Goal: Information Seeking & Learning: Find specific fact

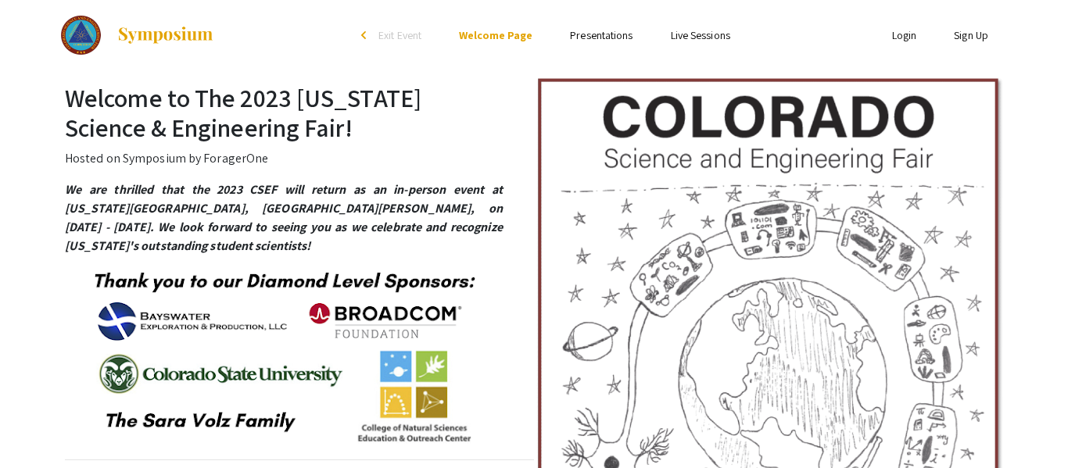
scroll to position [2, 0]
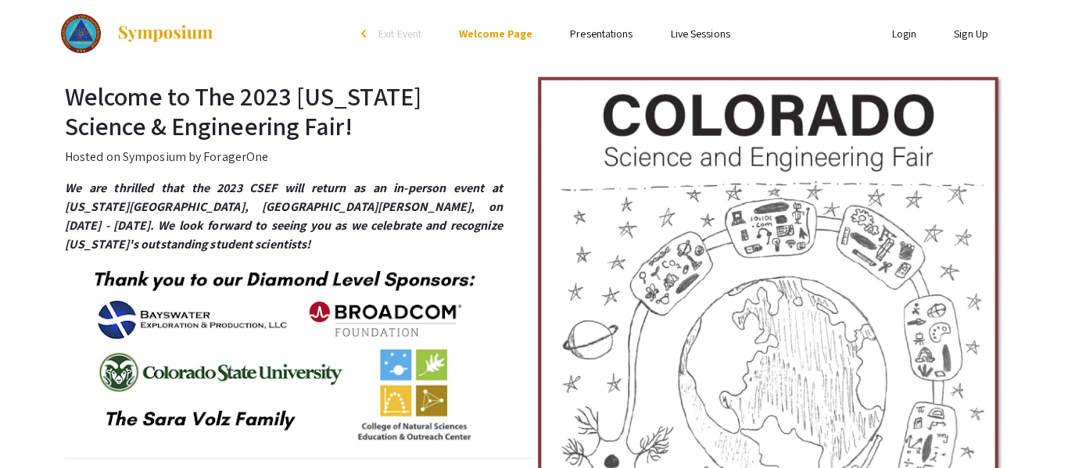
click at [643, 37] on li "Presentations" at bounding box center [601, 33] width 100 height 19
click at [604, 34] on link "Presentations" at bounding box center [601, 34] width 63 height 14
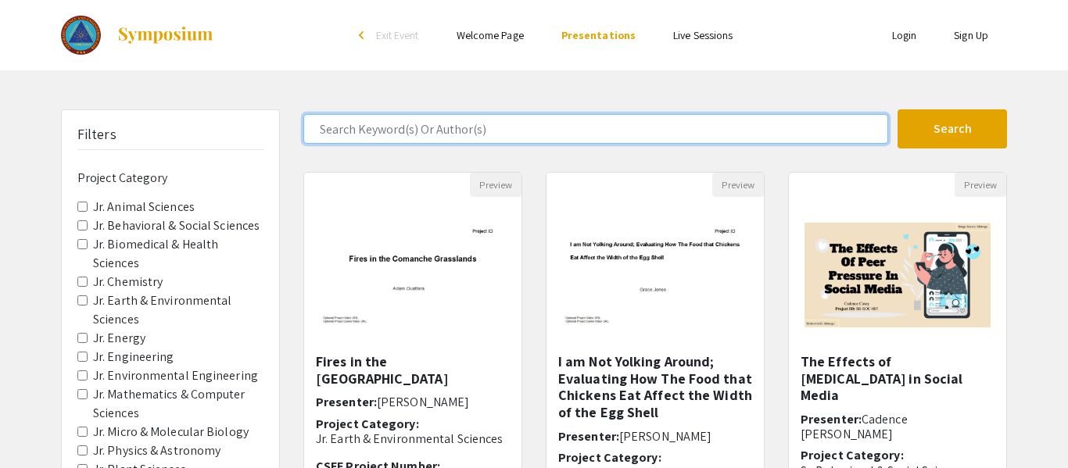
click at [600, 134] on input "Search Keyword(s) Or Author(s)" at bounding box center [595, 129] width 585 height 30
click at [897, 109] on button "Search" at bounding box center [951, 128] width 109 height 39
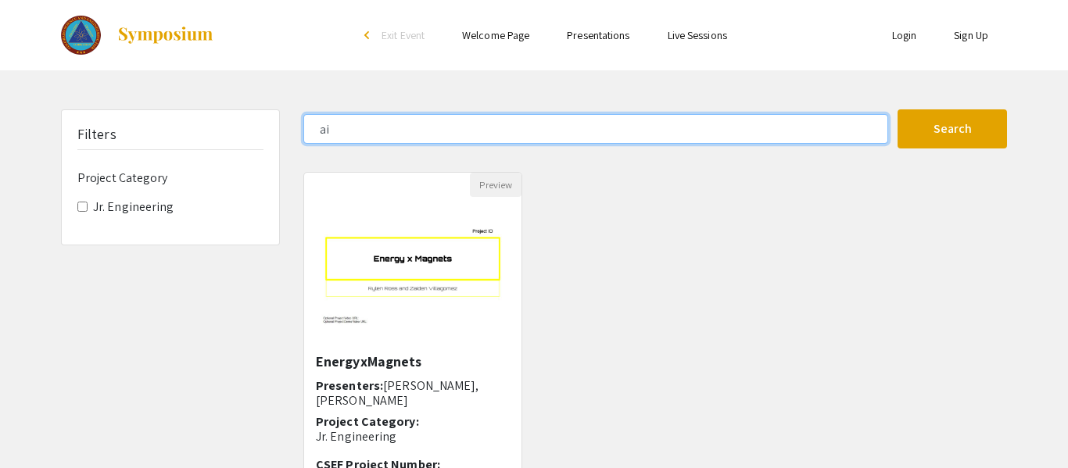
type input "a"
click at [897, 109] on button "Search" at bounding box center [951, 128] width 109 height 39
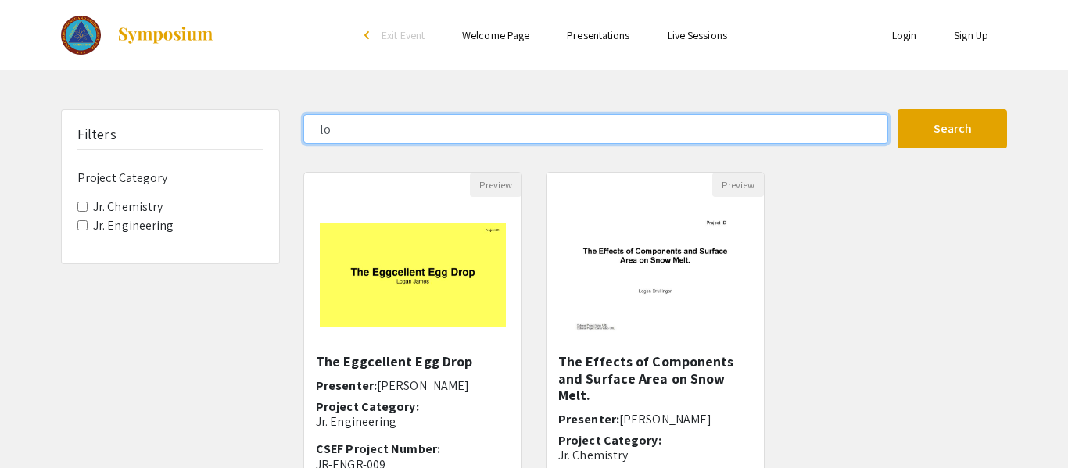
type input "l"
type input "justin"
click at [897, 109] on button "Search" at bounding box center [951, 128] width 109 height 39
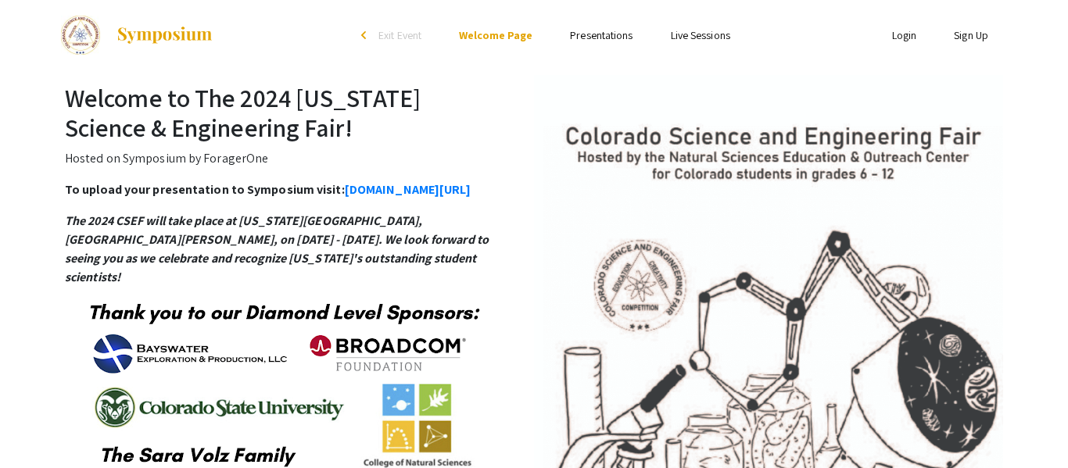
click at [621, 35] on link "Presentations" at bounding box center [601, 35] width 63 height 14
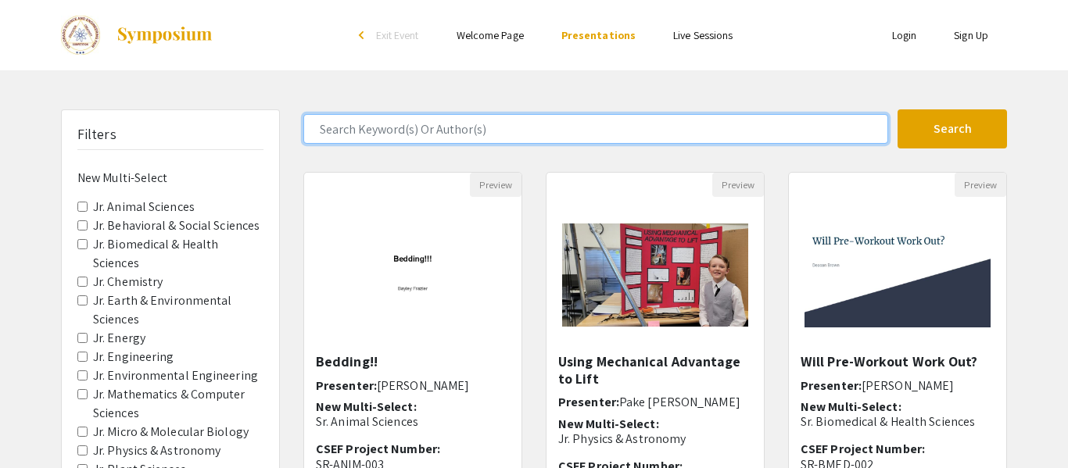
click at [695, 130] on input "Search Keyword(s) Or Author(s)" at bounding box center [595, 129] width 585 height 30
click at [897, 109] on button "Search" at bounding box center [951, 128] width 109 height 39
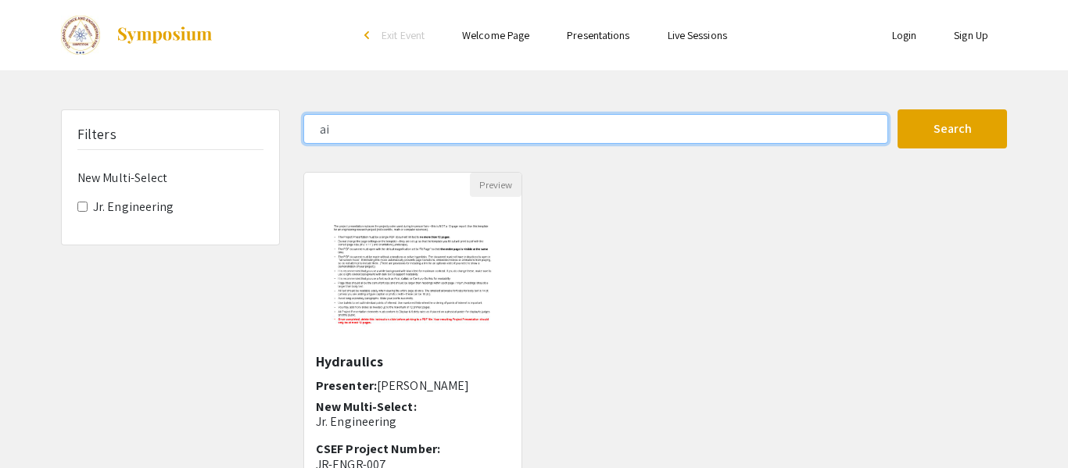
type input "a"
click at [897, 109] on button "Search" at bounding box center [951, 128] width 109 height 39
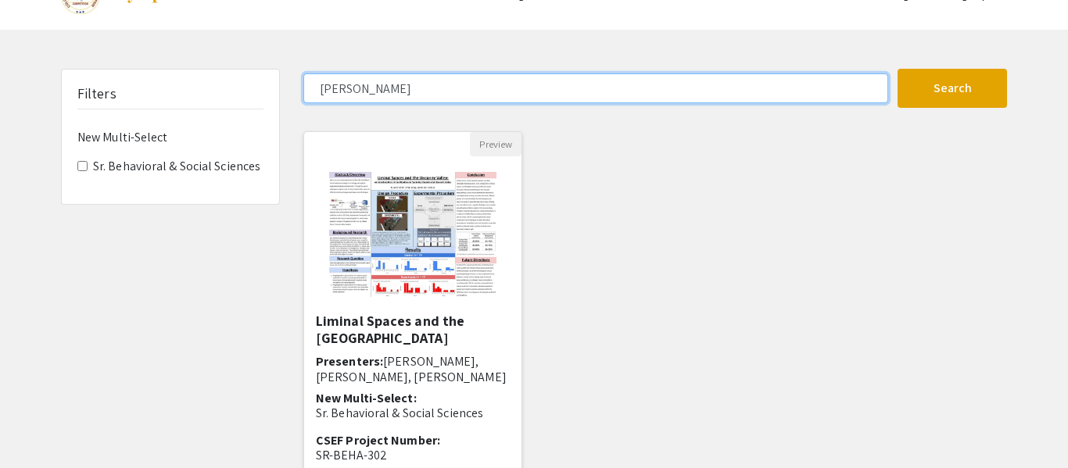
scroll to position [44, 0]
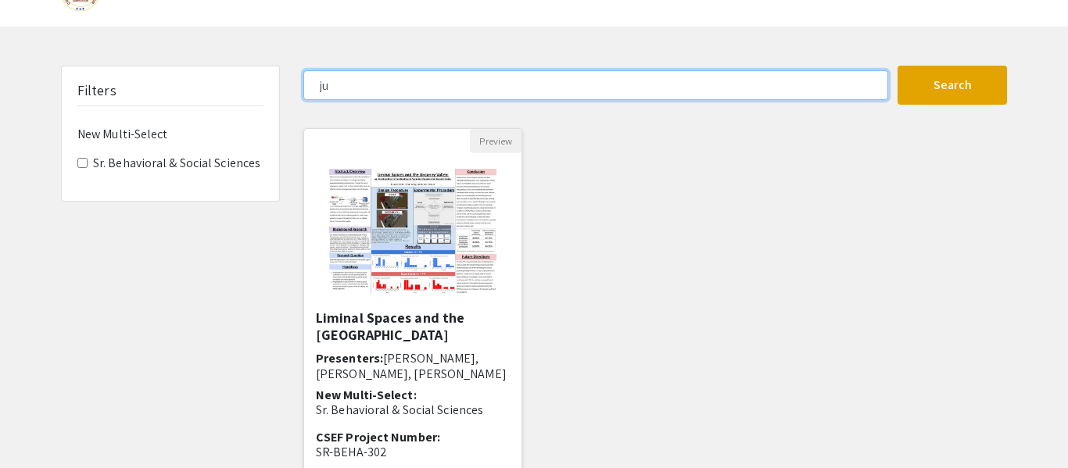
type input "j"
click at [897, 66] on button "Search" at bounding box center [951, 85] width 109 height 39
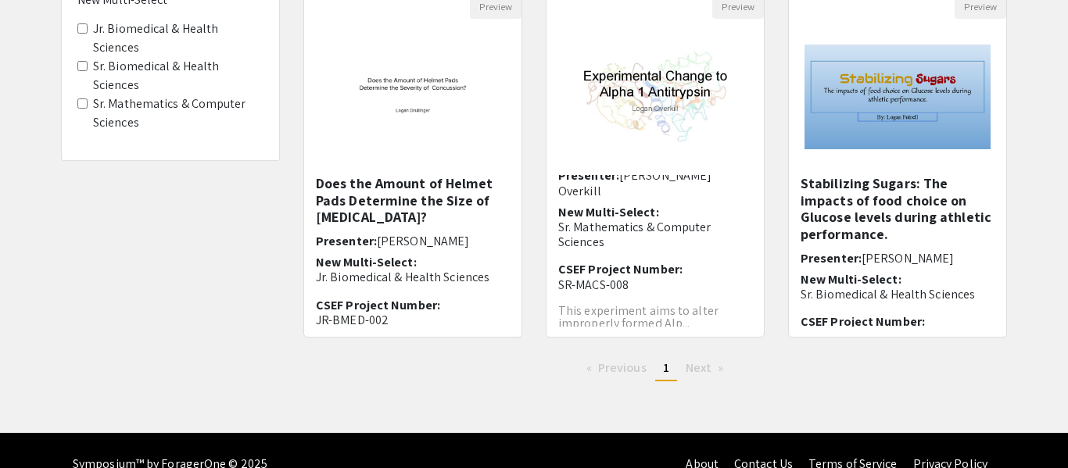
scroll to position [120, 0]
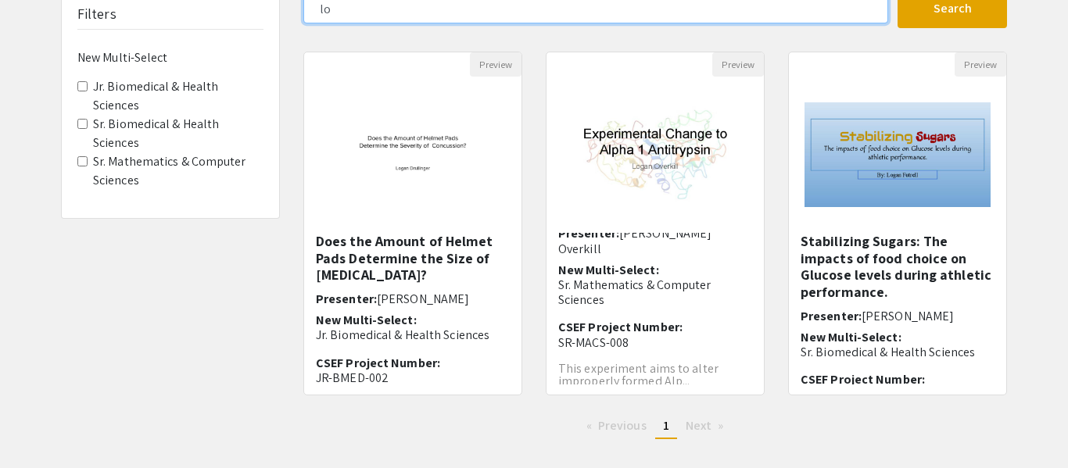
type input "l"
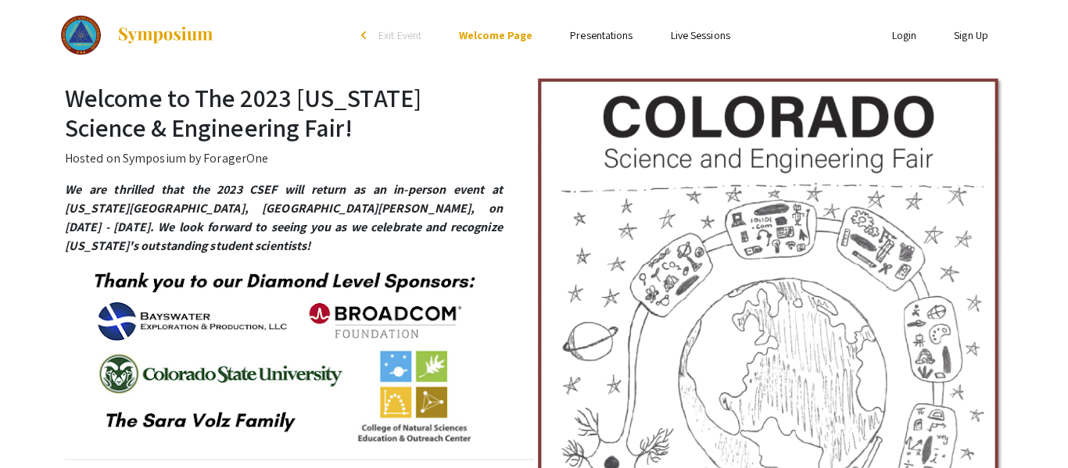
click at [610, 38] on link "Presentations" at bounding box center [601, 35] width 63 height 14
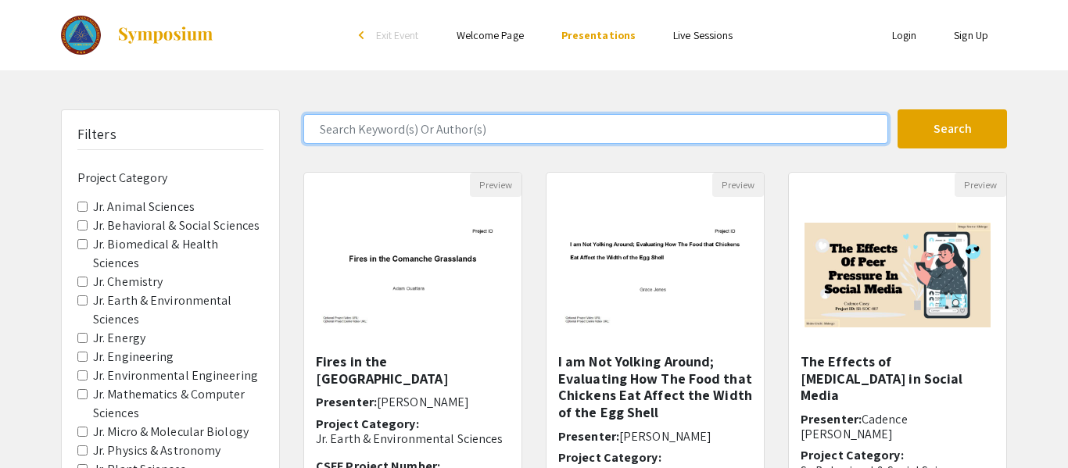
click at [584, 134] on input "Search Keyword(s) Or Author(s)" at bounding box center [595, 129] width 585 height 30
click at [596, 134] on input "Search Keyword(s) Or Author(s)" at bounding box center [595, 129] width 585 height 30
click at [897, 109] on button "Search" at bounding box center [951, 128] width 109 height 39
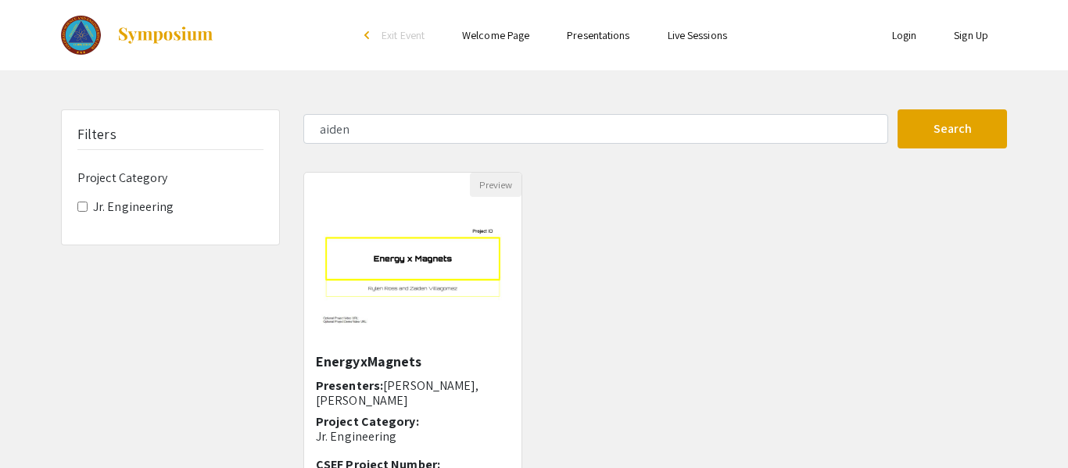
click at [132, 179] on h6 "Project Category" at bounding box center [170, 177] width 186 height 15
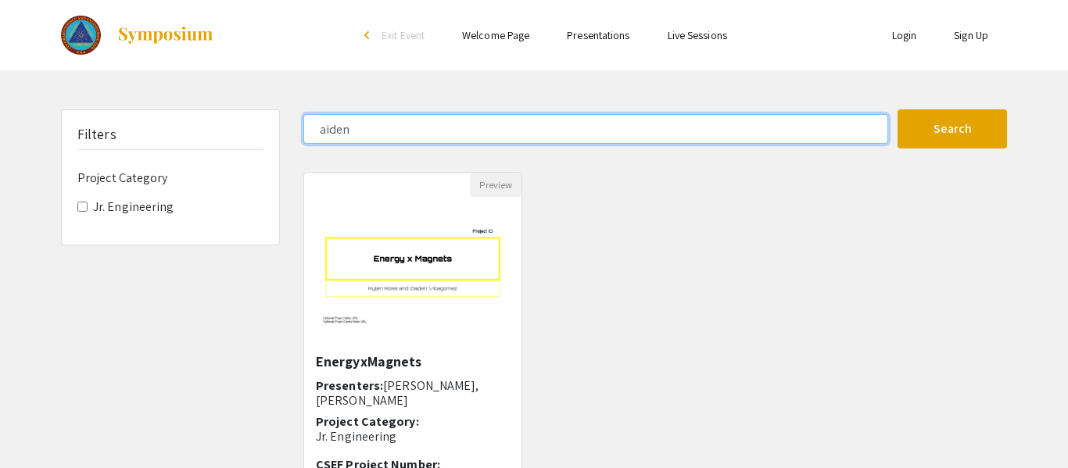
click at [643, 127] on input "aiden" at bounding box center [595, 129] width 585 height 30
type input "a"
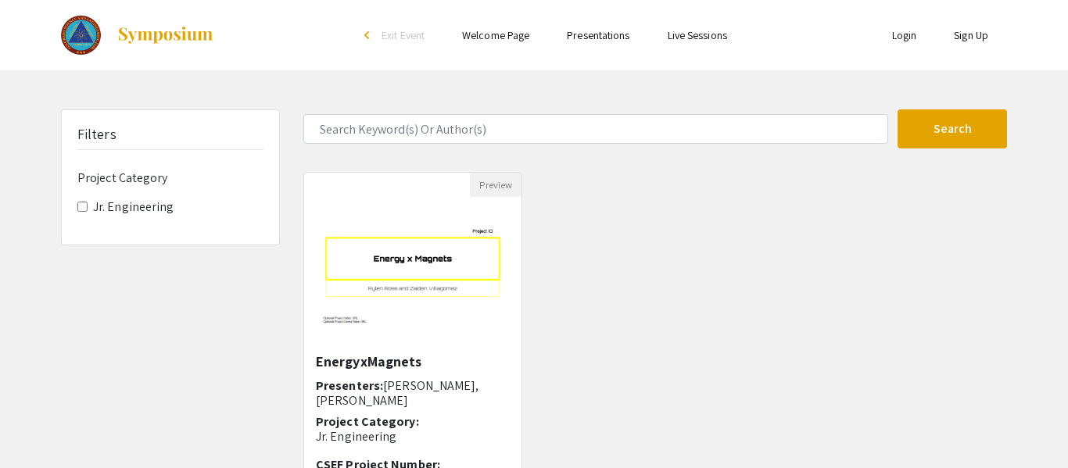
click at [595, 38] on link "Presentations" at bounding box center [598, 35] width 63 height 14
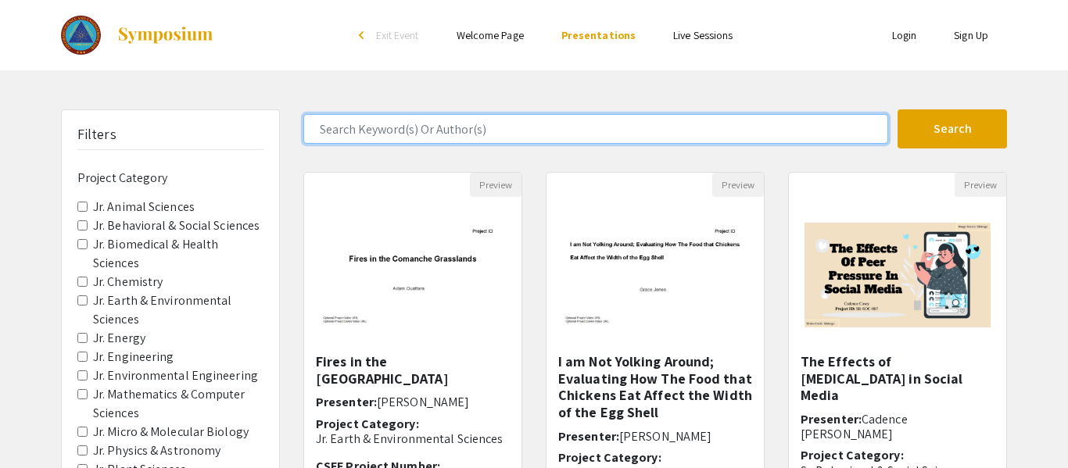
click at [704, 127] on input "Search Keyword(s) Or Author(s)" at bounding box center [595, 129] width 585 height 30
type input "dino"
click at [897, 109] on button "Search" at bounding box center [951, 128] width 109 height 39
